Goal: Leave review/rating

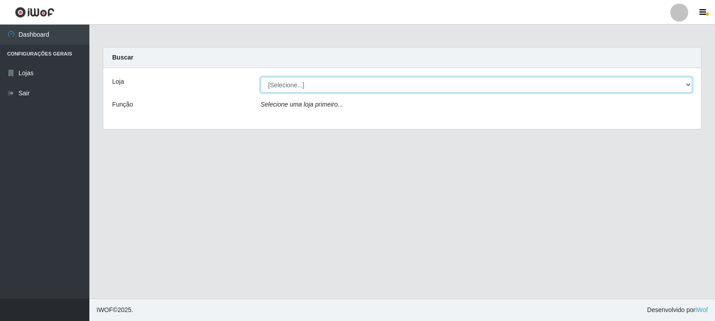
click at [356, 84] on select "[Selecione...] Rede Compras Supermercados - LOJA 3" at bounding box center [477, 85] width 432 height 16
select select "162"
click at [261, 77] on select "[Selecione...] Rede Compras Supermercados - LOJA 3" at bounding box center [477, 85] width 432 height 16
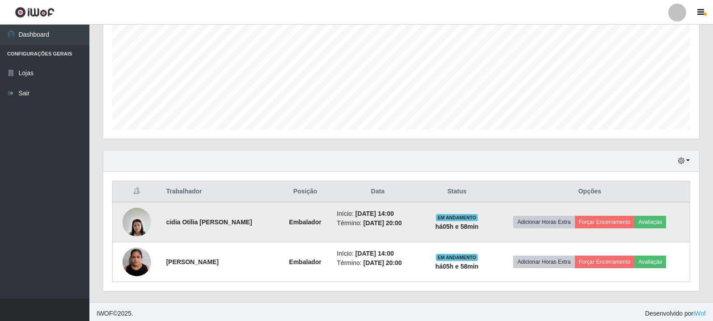
scroll to position [194, 0]
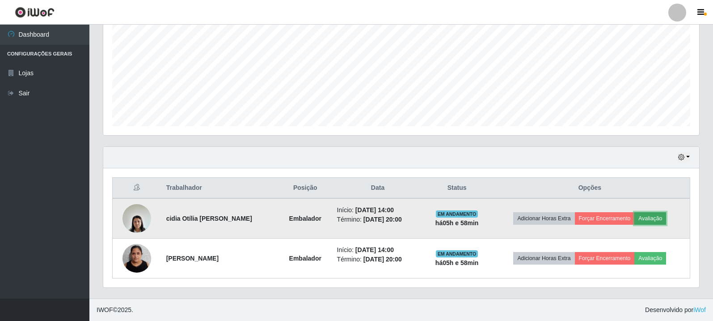
click at [656, 217] on button "Avaliação" at bounding box center [650, 218] width 32 height 13
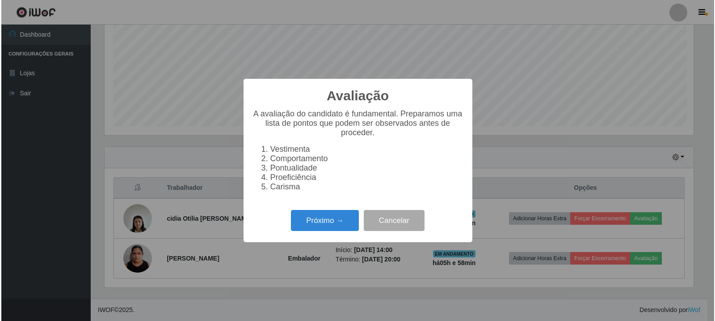
scroll to position [186, 592]
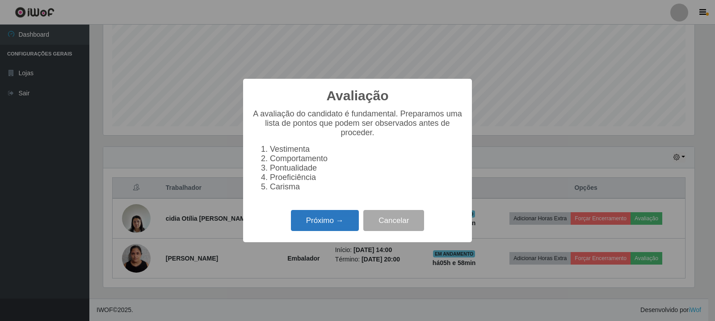
click at [303, 220] on button "Próximo →" at bounding box center [325, 220] width 68 height 21
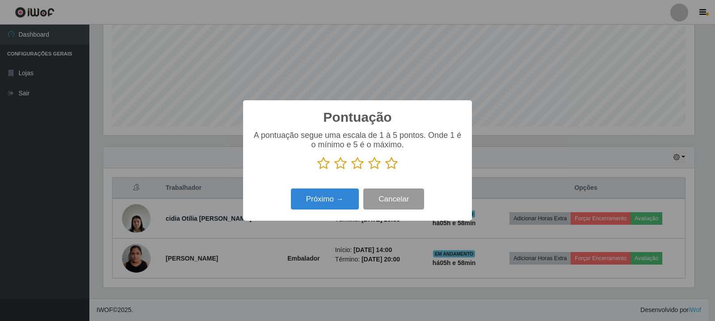
scroll to position [446960, 446554]
click at [394, 152] on div "A pontuação segue uma escala de 1 à 5 pontos. Onde 1 é o mínimo e 5 é o máximo." at bounding box center [357, 150] width 211 height 39
click at [394, 155] on div "A pontuação segue uma escala de 1 à 5 pontos. Onde 1 é o mínimo e 5 é o máximo." at bounding box center [357, 150] width 211 height 39
click at [393, 166] on icon at bounding box center [391, 163] width 13 height 13
click at [385, 170] on input "radio" at bounding box center [385, 170] width 0 height 0
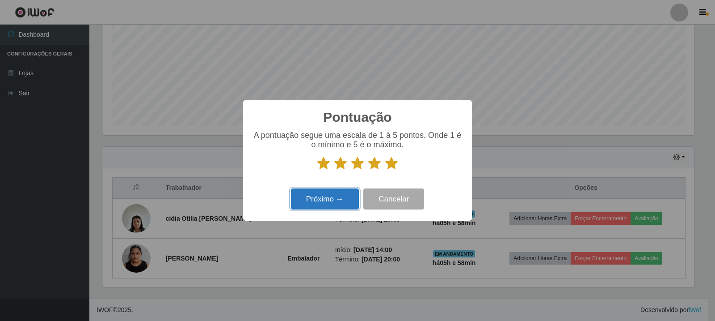
click at [321, 198] on button "Próximo →" at bounding box center [325, 198] width 68 height 21
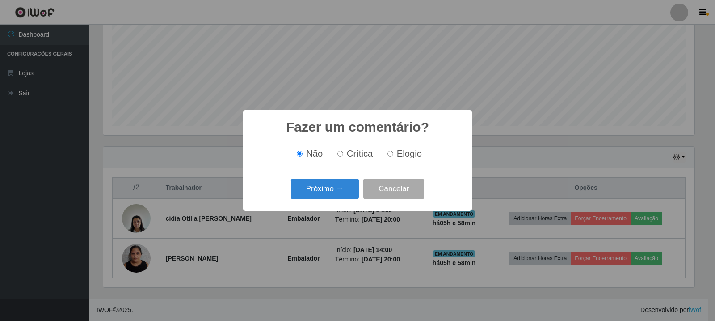
click at [397, 156] on span "Elogio" at bounding box center [409, 153] width 25 height 10
click at [393, 156] on input "Elogio" at bounding box center [391, 154] width 6 height 6
radio input "true"
click at [315, 201] on div "Próximo → Cancelar" at bounding box center [357, 188] width 211 height 25
click at [325, 191] on button "Próximo →" at bounding box center [325, 188] width 68 height 21
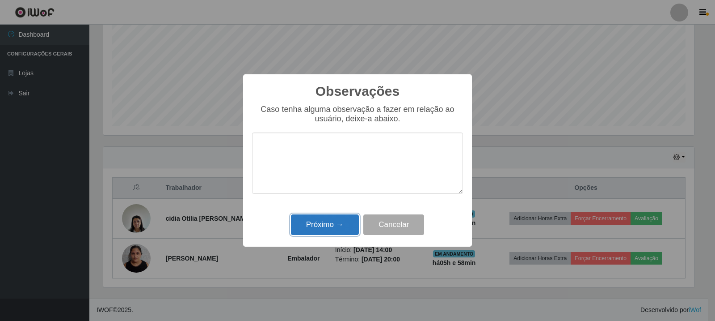
click at [330, 228] on button "Próximo →" at bounding box center [325, 224] width 68 height 21
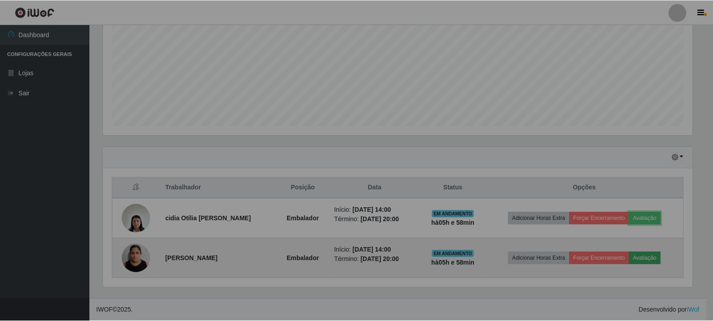
scroll to position [186, 596]
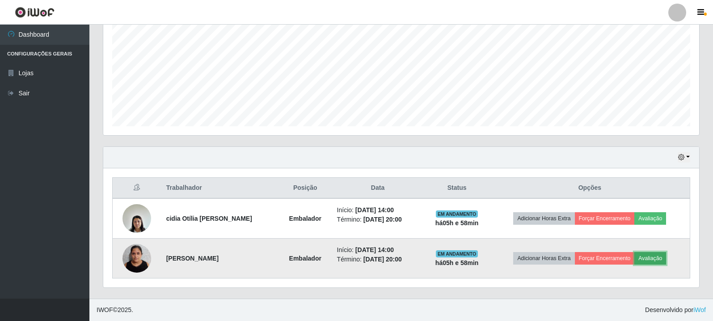
click at [665, 261] on button "Avaliação" at bounding box center [650, 258] width 32 height 13
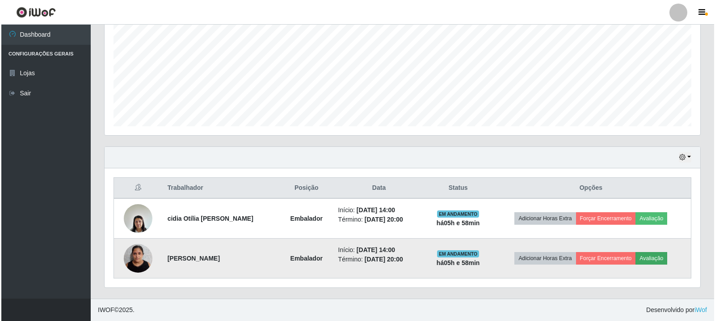
scroll to position [186, 592]
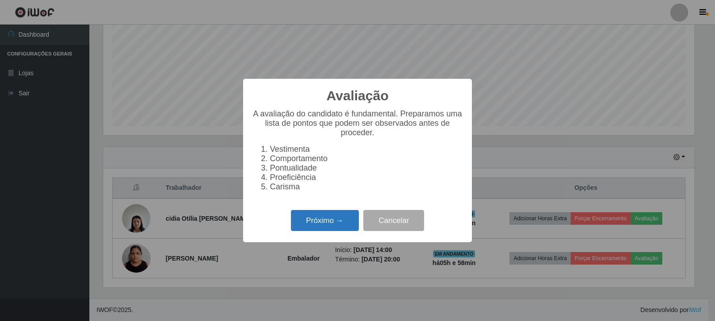
click at [313, 217] on button "Próximo →" at bounding box center [325, 220] width 68 height 21
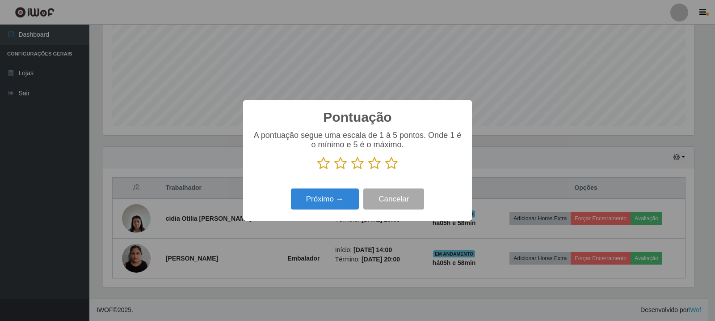
scroll to position [446960, 446554]
click at [395, 163] on icon at bounding box center [391, 163] width 13 height 13
click at [385, 170] on input "radio" at bounding box center [385, 170] width 0 height 0
click at [310, 218] on div "Pontuação × A pontuação segue uma escala de 1 à 5 pontos. Onde 1 é o mínimo e 5…" at bounding box center [357, 160] width 229 height 120
click at [327, 194] on button "Próximo →" at bounding box center [325, 198] width 68 height 21
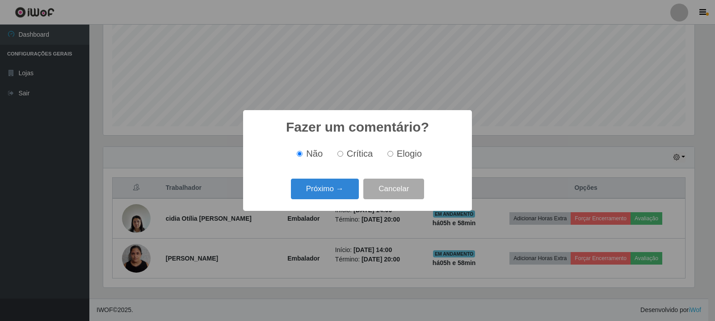
click at [395, 161] on div "Não Crítica Elogio" at bounding box center [357, 153] width 211 height 26
click at [393, 157] on label "Elogio" at bounding box center [403, 153] width 38 height 10
click at [393, 157] on input "Elogio" at bounding box center [391, 154] width 6 height 6
radio input "true"
click at [331, 182] on button "Próximo →" at bounding box center [325, 188] width 68 height 21
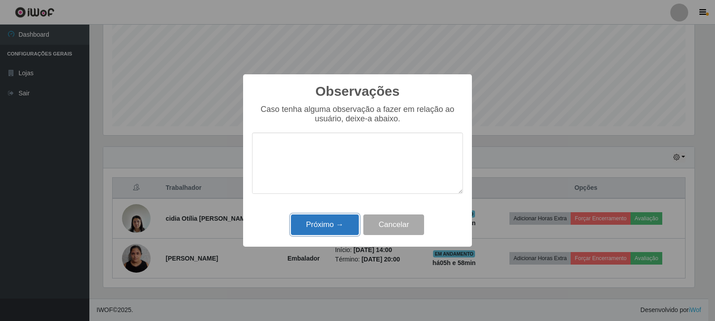
click at [330, 217] on button "Próximo →" at bounding box center [325, 224] width 68 height 21
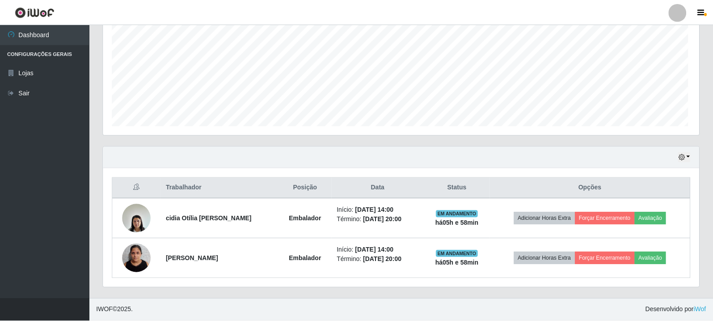
scroll to position [186, 596]
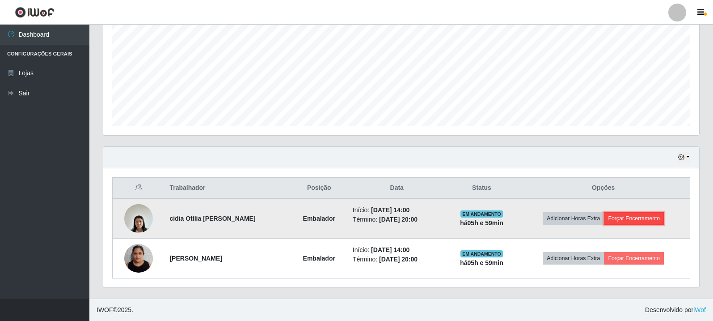
click at [625, 220] on button "Forçar Encerramento" at bounding box center [634, 218] width 60 height 13
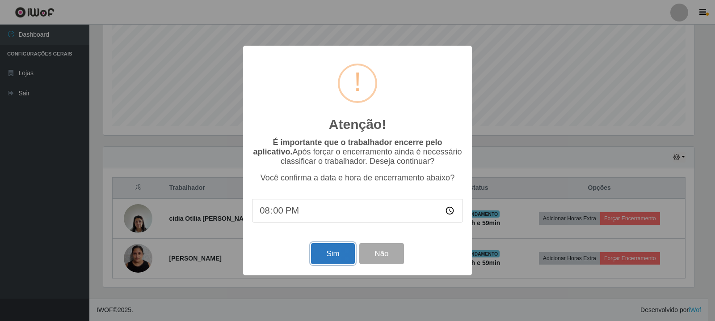
click at [346, 259] on button "Sim" at bounding box center [332, 253] width 43 height 21
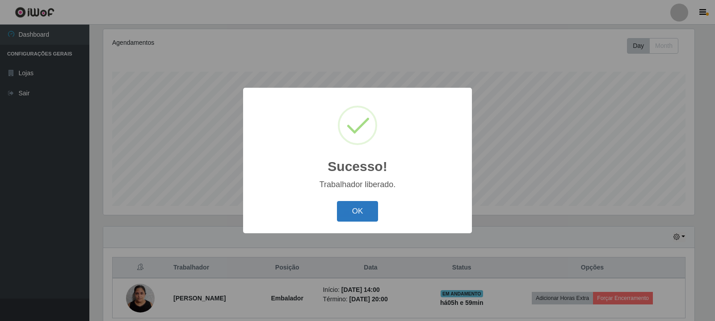
click at [368, 206] on button "OK" at bounding box center [358, 211] width 42 height 21
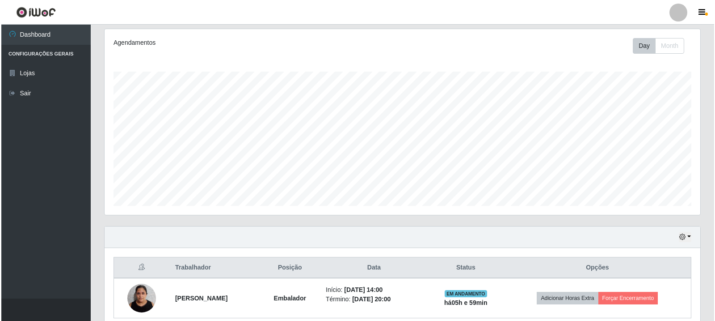
scroll to position [186, 596]
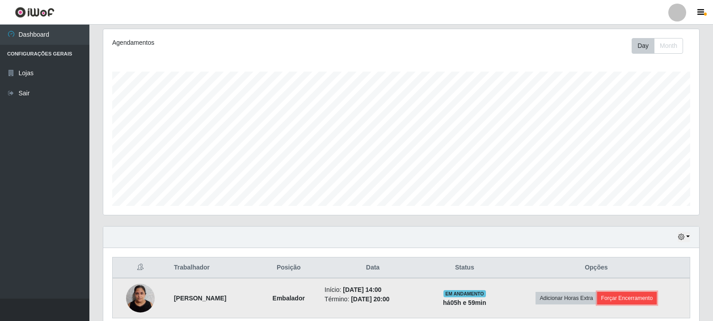
click at [639, 293] on button "Forçar Encerramento" at bounding box center [627, 298] width 60 height 13
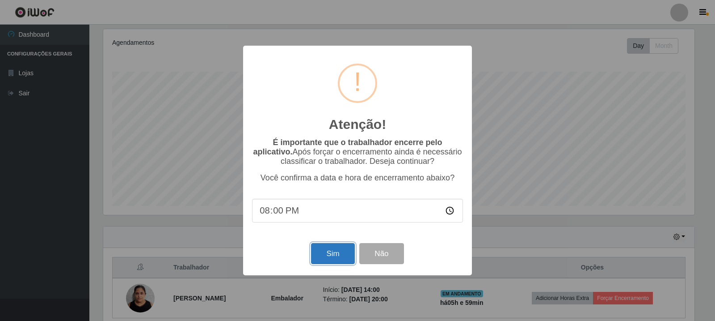
click at [347, 251] on button "Sim" at bounding box center [332, 253] width 43 height 21
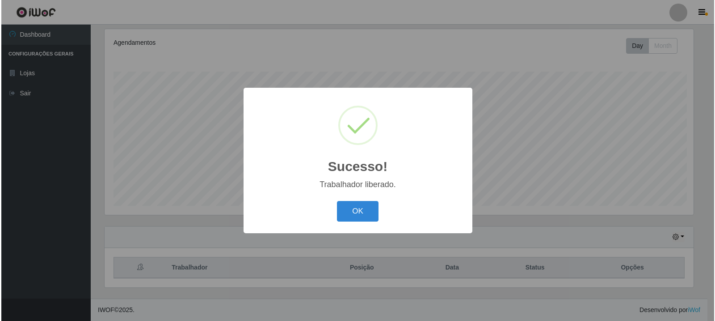
scroll to position [0, 0]
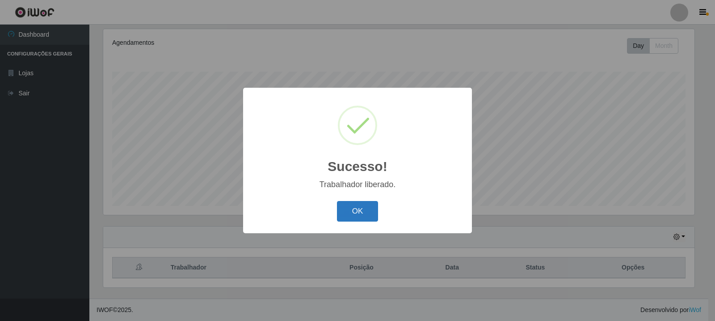
click at [371, 212] on button "OK" at bounding box center [358, 211] width 42 height 21
